Goal: Navigation & Orientation: Find specific page/section

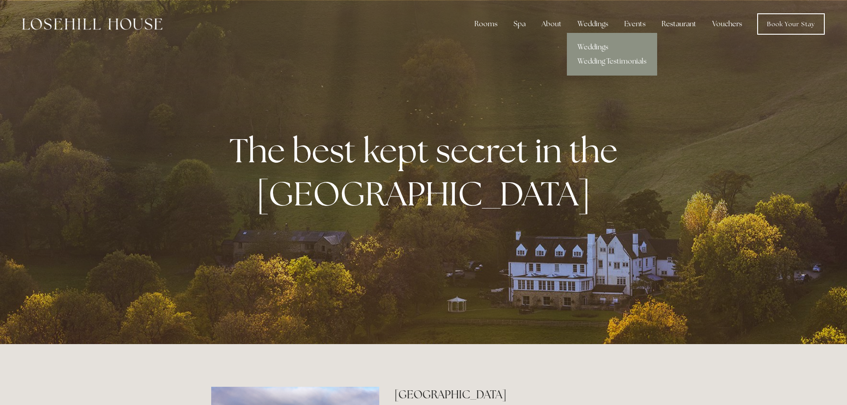
click at [602, 48] on link "Weddings" at bounding box center [612, 47] width 90 height 14
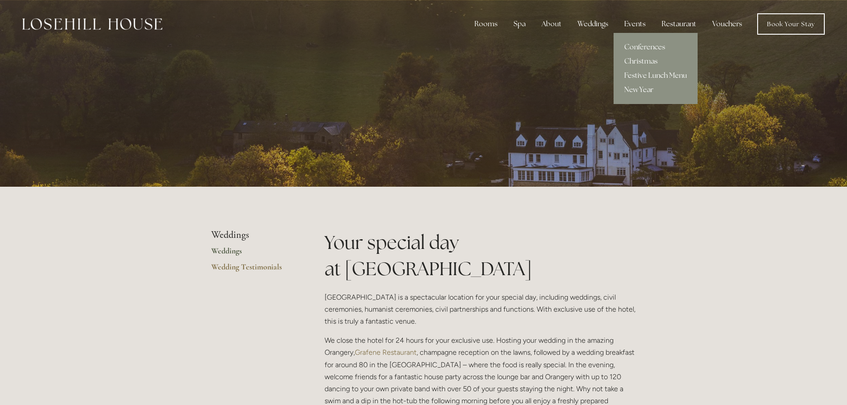
click at [638, 24] on div "Events" at bounding box center [635, 24] width 36 height 18
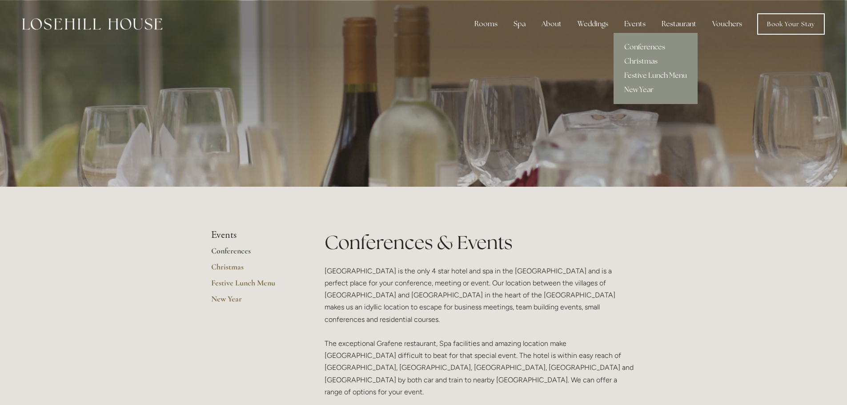
click at [647, 44] on link "Conferences" at bounding box center [655, 47] width 84 height 14
